Goal: Find contact information: Find contact information

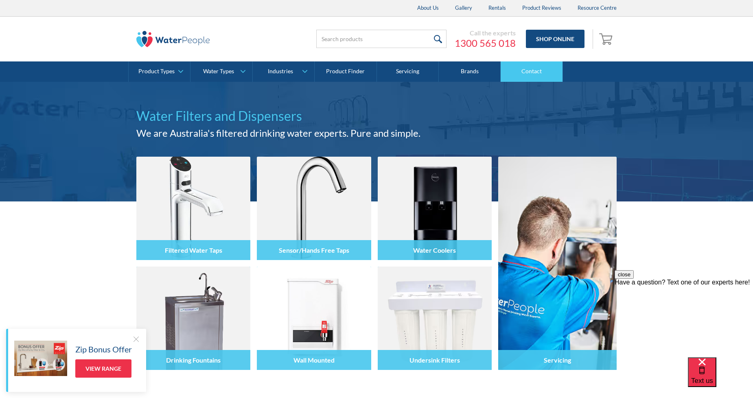
click at [530, 72] on link "Contact" at bounding box center [532, 71] width 62 height 20
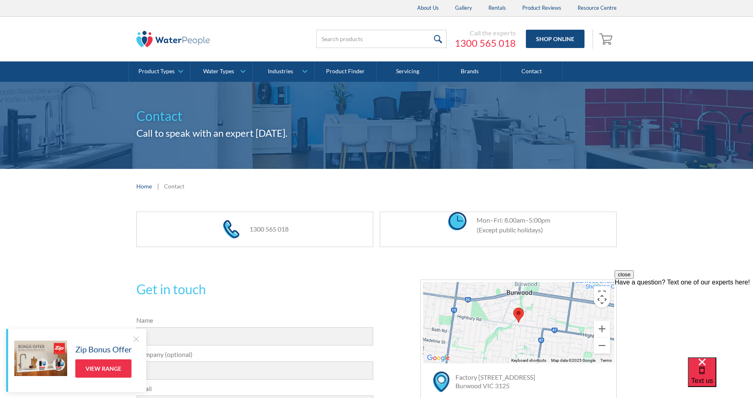
click at [156, 35] on img at bounding box center [172, 39] width 73 height 16
